Goal: Information Seeking & Learning: Learn about a topic

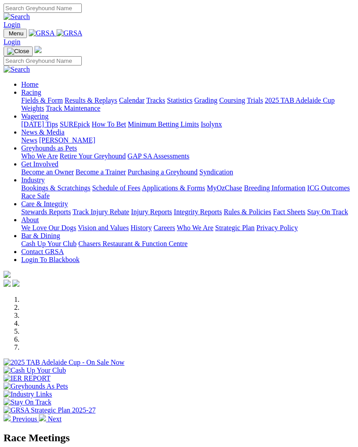
scroll to position [317, 0]
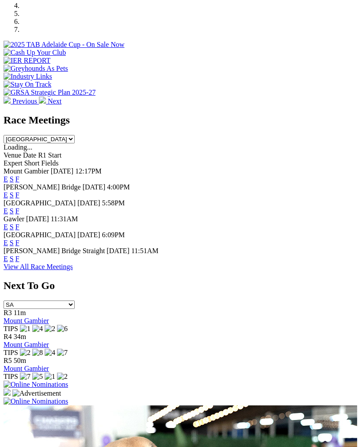
click at [19, 191] on link "F" at bounding box center [17, 195] width 4 height 8
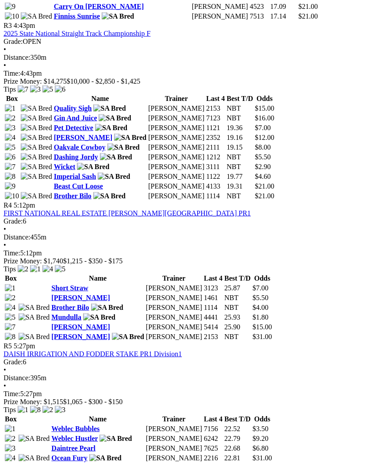
scroll to position [769, 0]
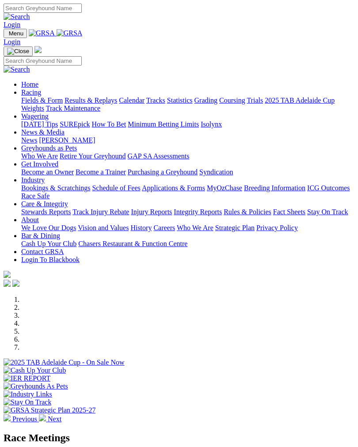
scroll to position [317, 0]
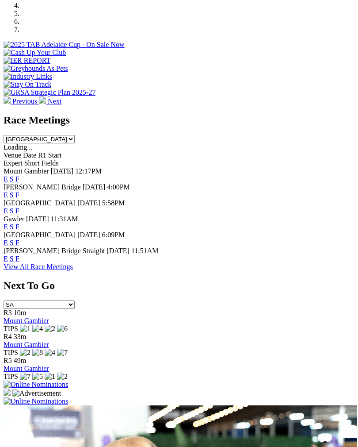
click at [19, 223] on link "F" at bounding box center [17, 227] width 4 height 8
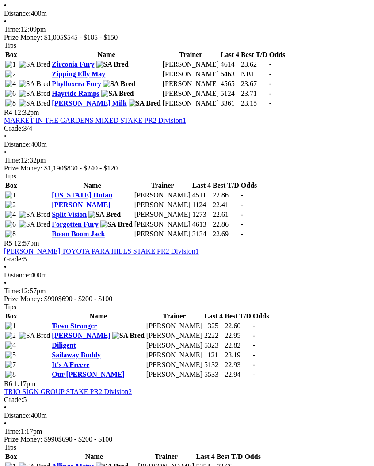
scroll to position [735, 0]
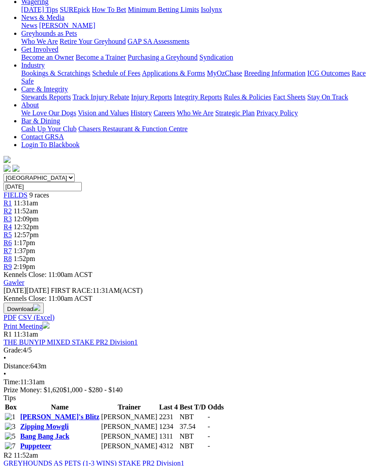
scroll to position [130, 0]
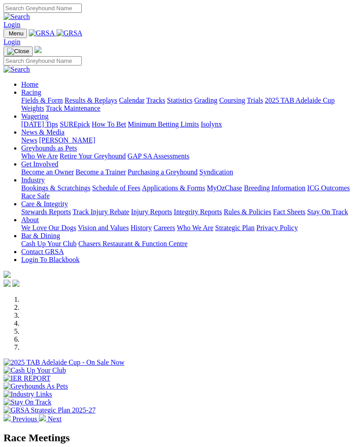
scroll to position [317, 0]
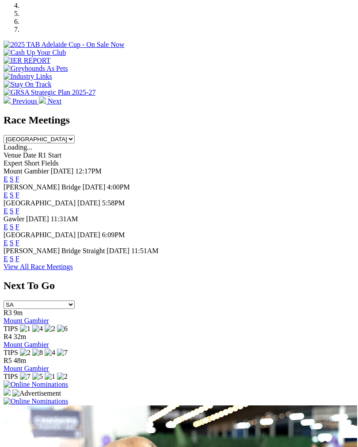
click at [19, 207] on span "F" at bounding box center [17, 211] width 4 height 8
click at [339, 207] on div "E S F" at bounding box center [179, 211] width 351 height 8
click at [19, 207] on link "F" at bounding box center [17, 211] width 4 height 8
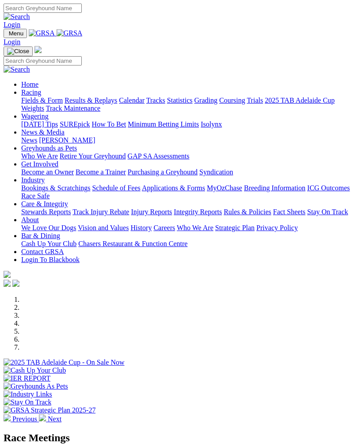
scroll to position [317, 0]
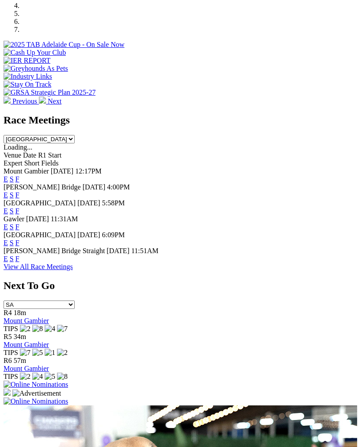
click at [19, 223] on link "F" at bounding box center [17, 227] width 4 height 8
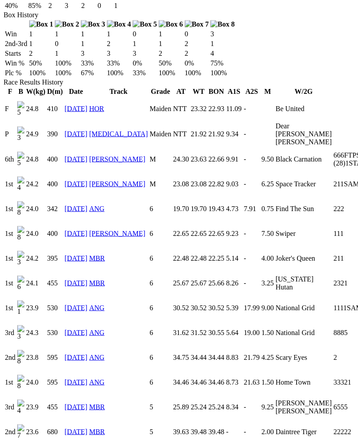
scroll to position [585, 0]
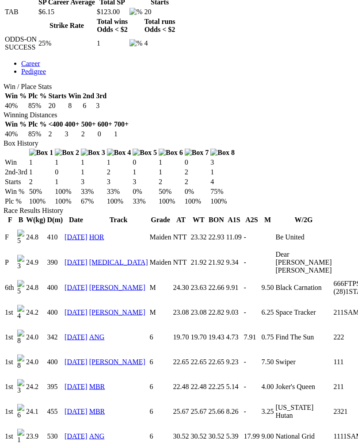
scroll to position [459, 0]
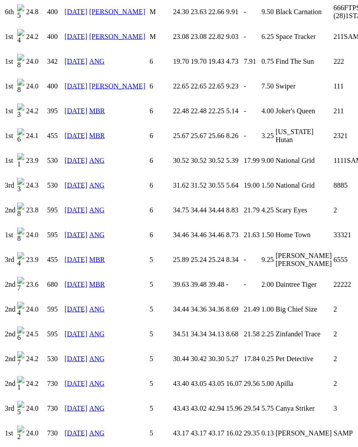
scroll to position [733, 0]
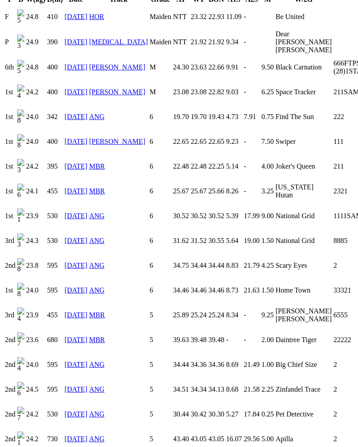
scroll to position [676, 0]
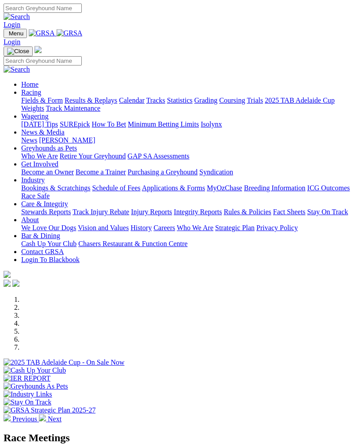
scroll to position [317, 0]
